Goal: Task Accomplishment & Management: Manage account settings

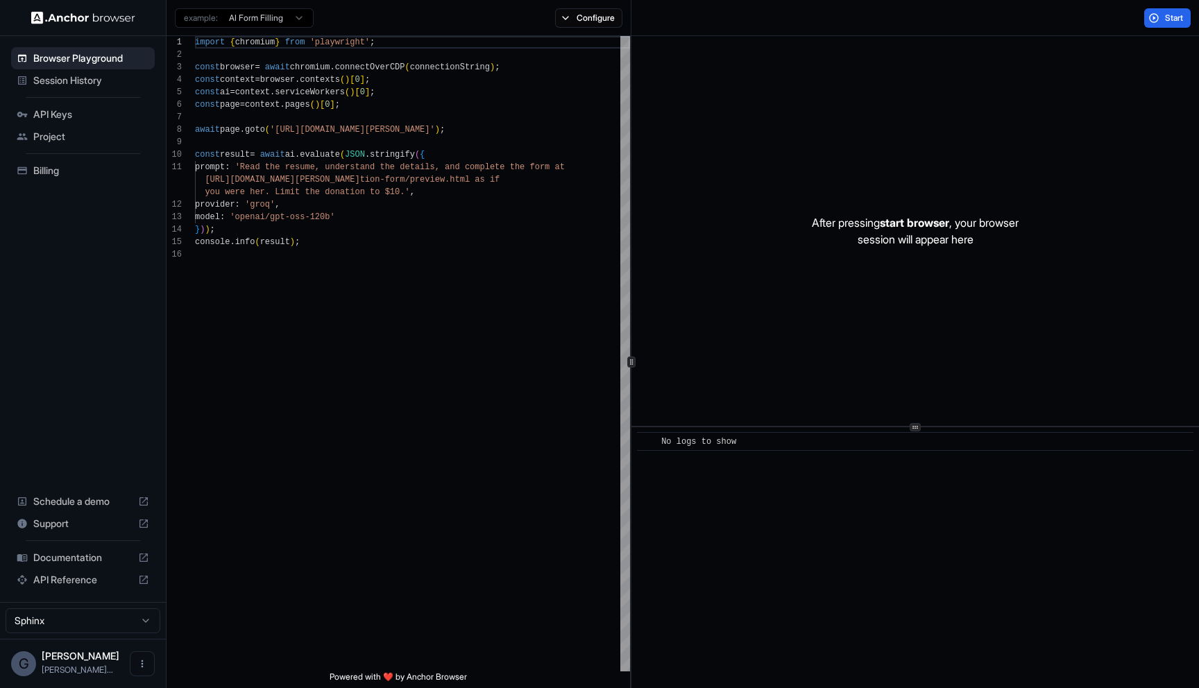
scroll to position [125, 0]
click at [47, 173] on span "Billing" at bounding box center [91, 171] width 116 height 14
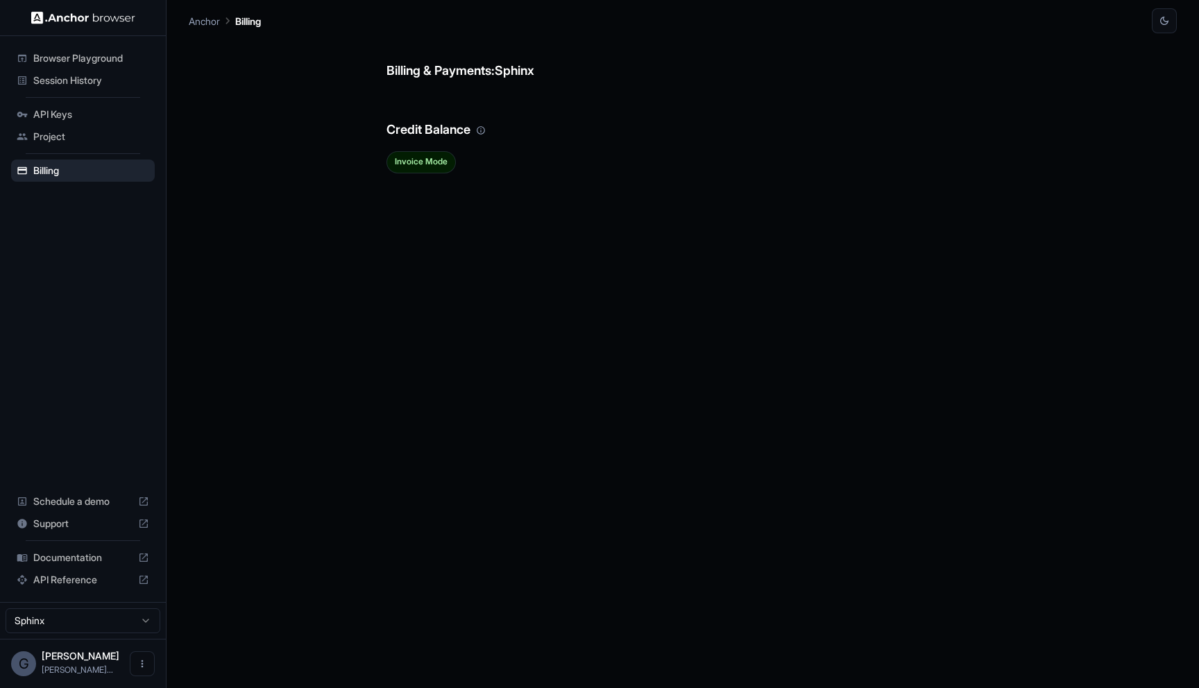
click at [85, 88] on div "Session History" at bounding box center [83, 80] width 144 height 22
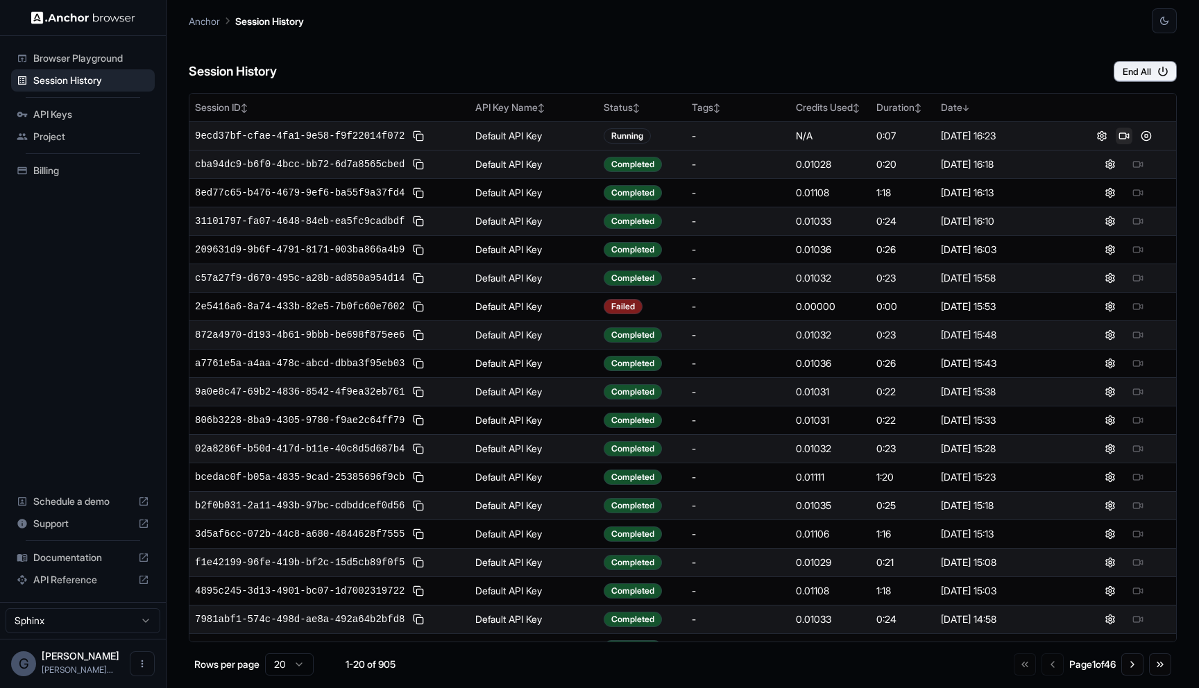
click at [1127, 137] on button at bounding box center [1124, 136] width 17 height 17
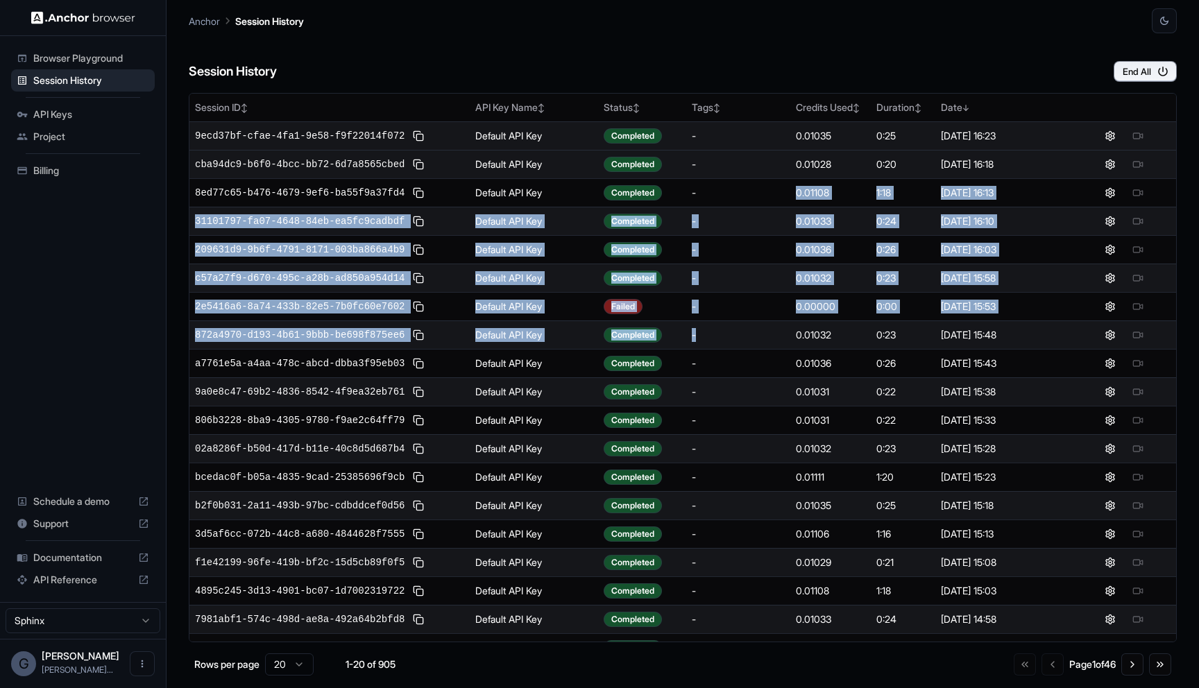
drag, startPoint x: 772, startPoint y: 343, endPoint x: 772, endPoint y: 206, distance: 137.4
click at [772, 206] on tbody "9ecd37bf-cfae-4fa1-9e58-f9f22014f072 Default API Key Completed - 0.01035 0:25 A…" at bounding box center [682, 405] width 987 height 569
click at [777, 210] on td "-" at bounding box center [738, 221] width 104 height 28
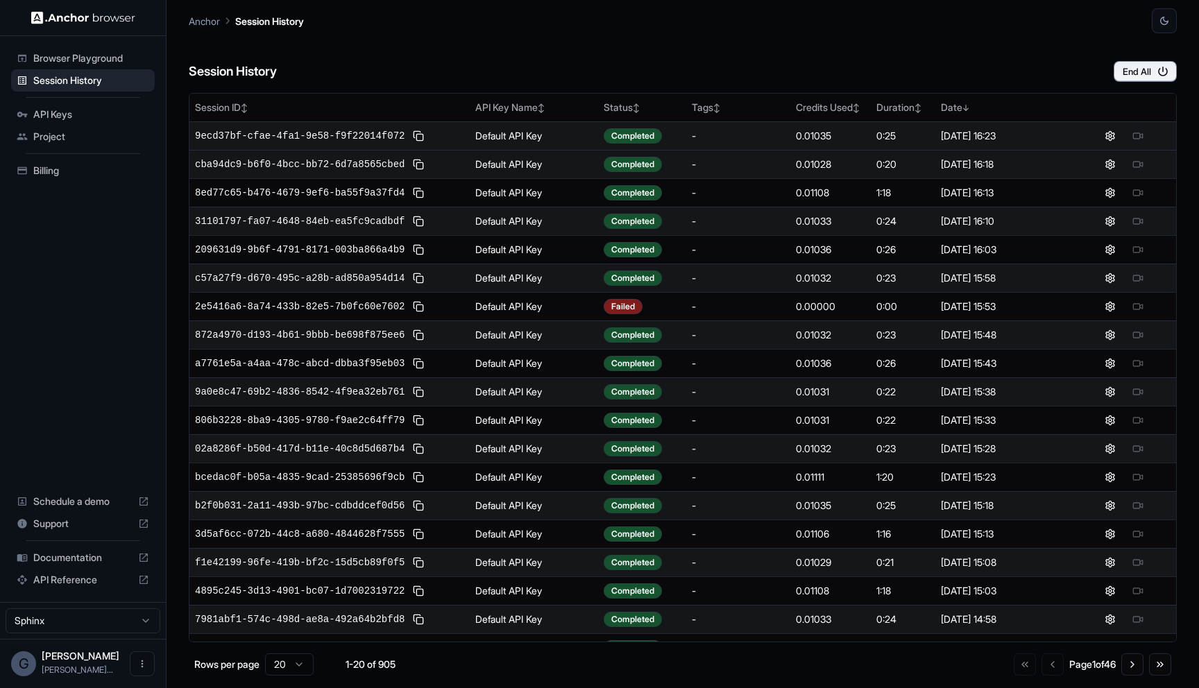
click at [1136, 137] on div at bounding box center [1123, 136] width 93 height 17
click at [1125, 135] on button at bounding box center [1124, 136] width 17 height 17
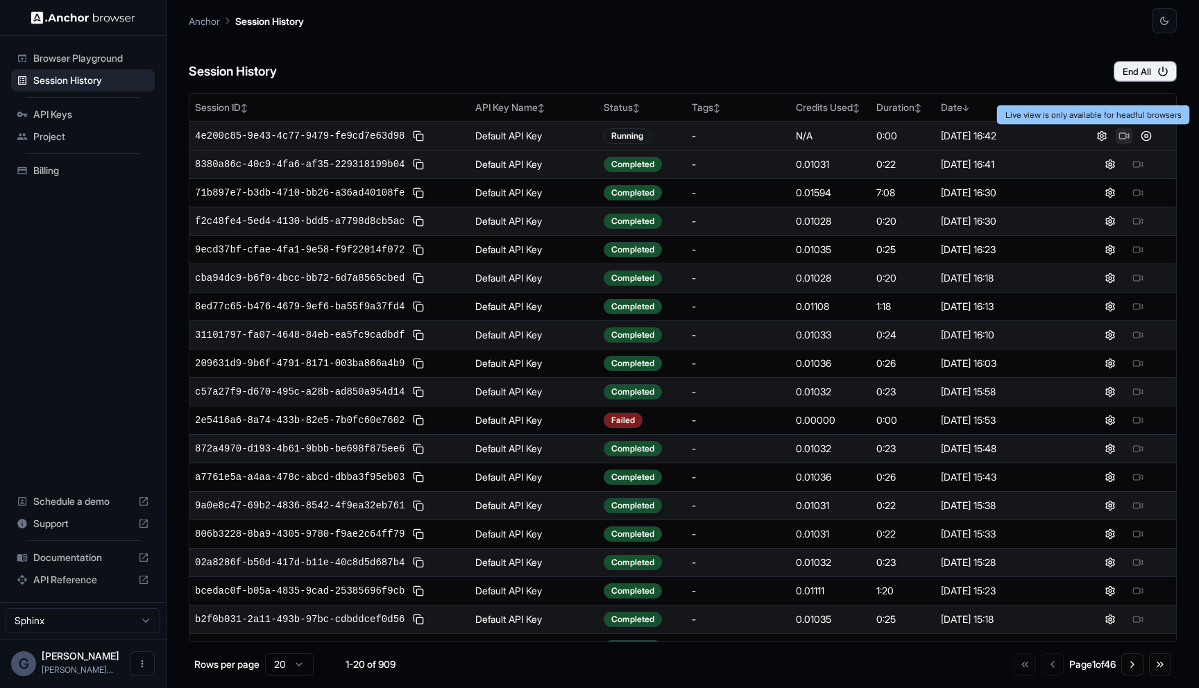
click at [1125, 136] on button at bounding box center [1124, 136] width 17 height 17
